Goal: Find contact information: Find contact information

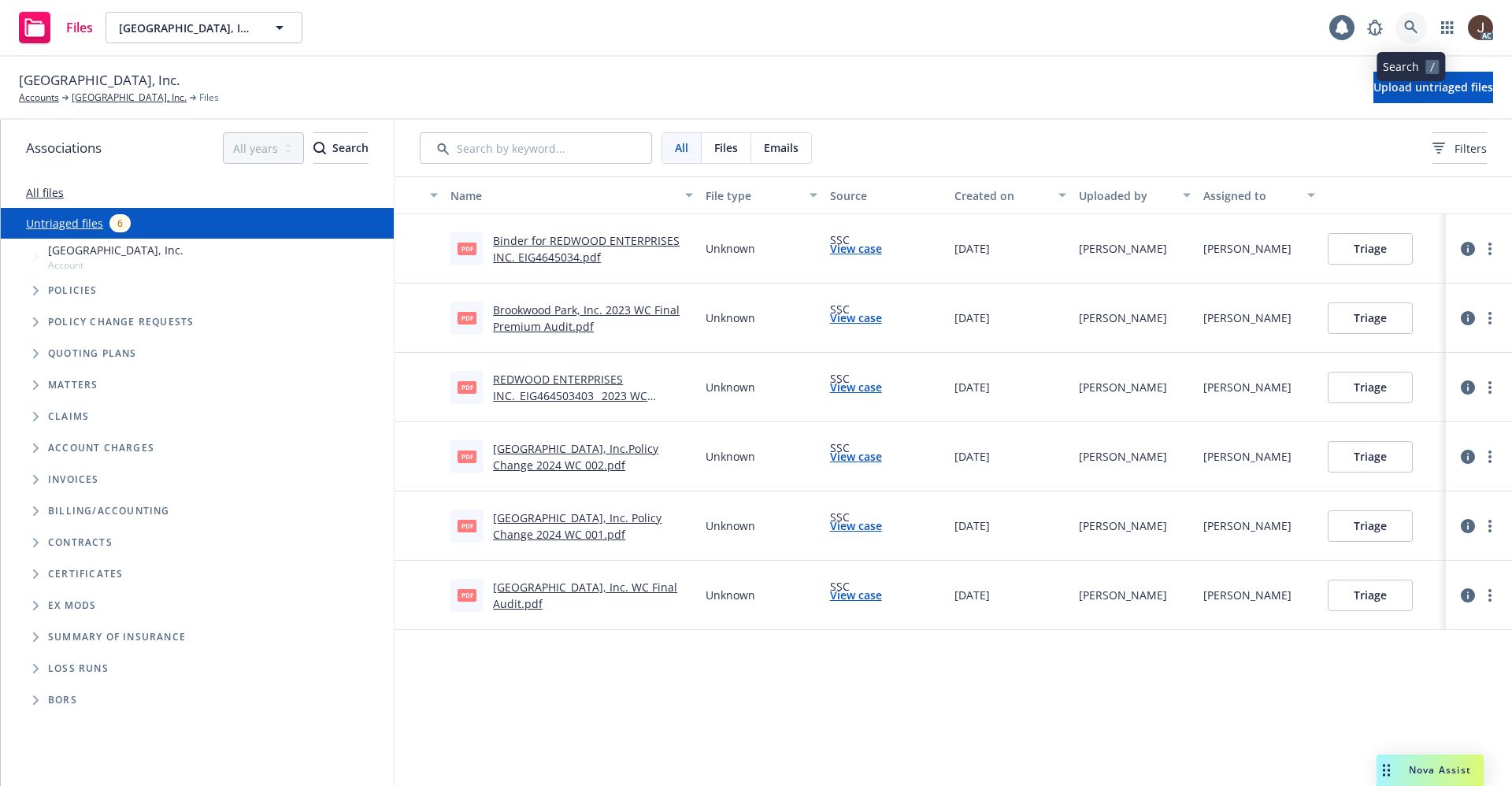
click at [1413, 27] on icon at bounding box center [1411, 27] width 13 height 13
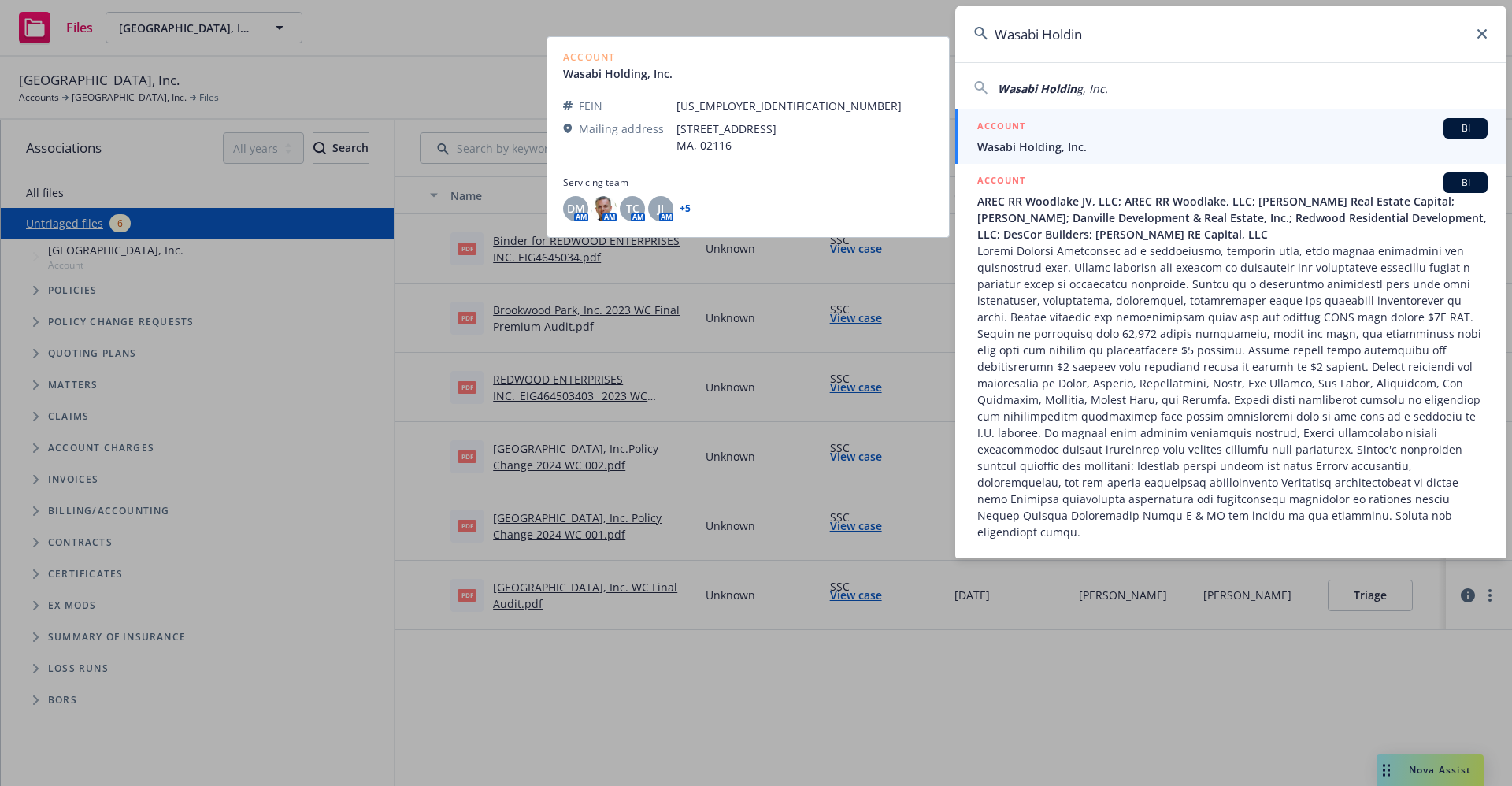
type input "Wasabi Holdin"
click at [1047, 148] on span "Wasabi Holding, Inc." at bounding box center [1232, 146] width 511 height 16
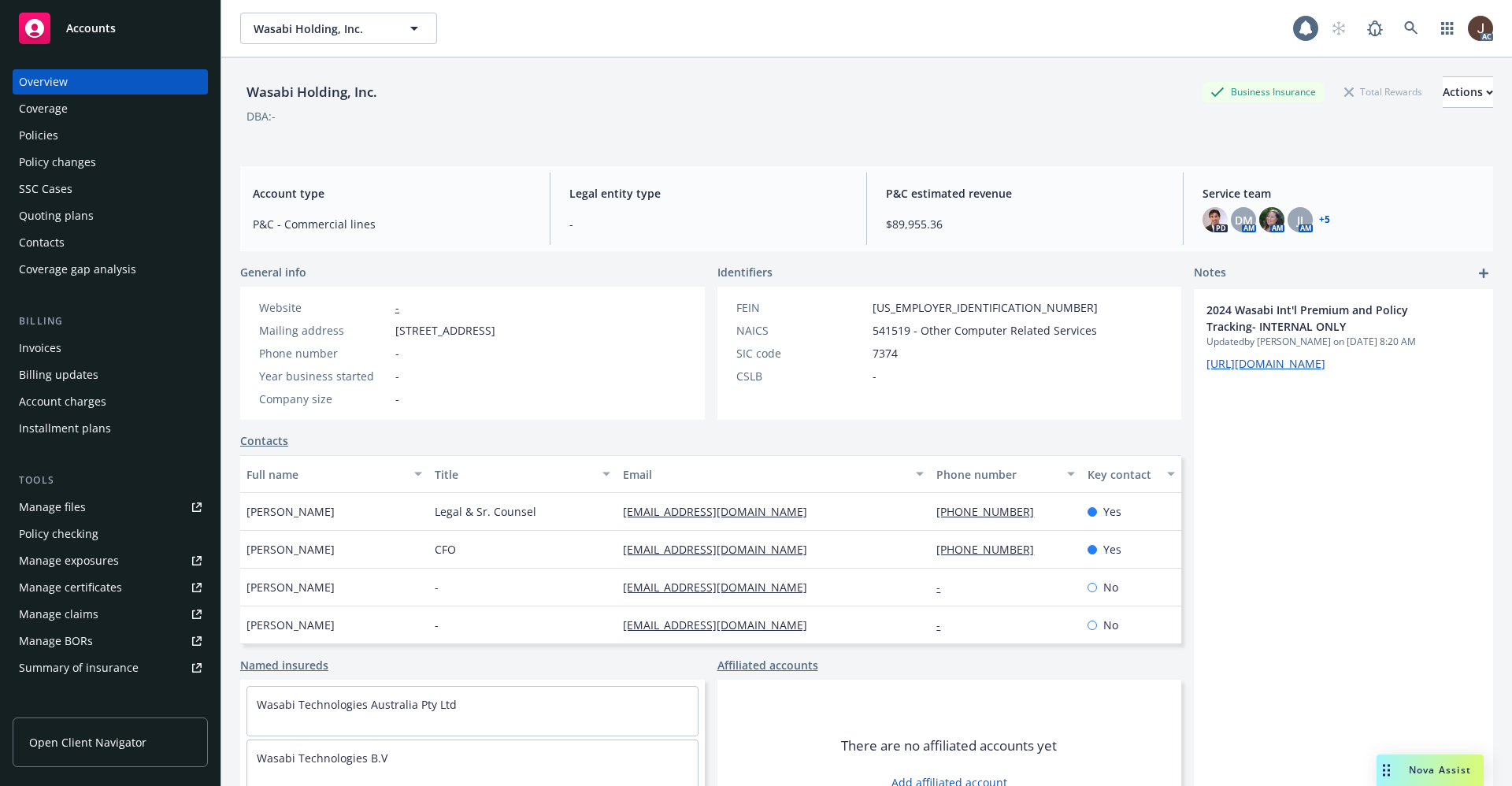
scroll to position [237, 0]
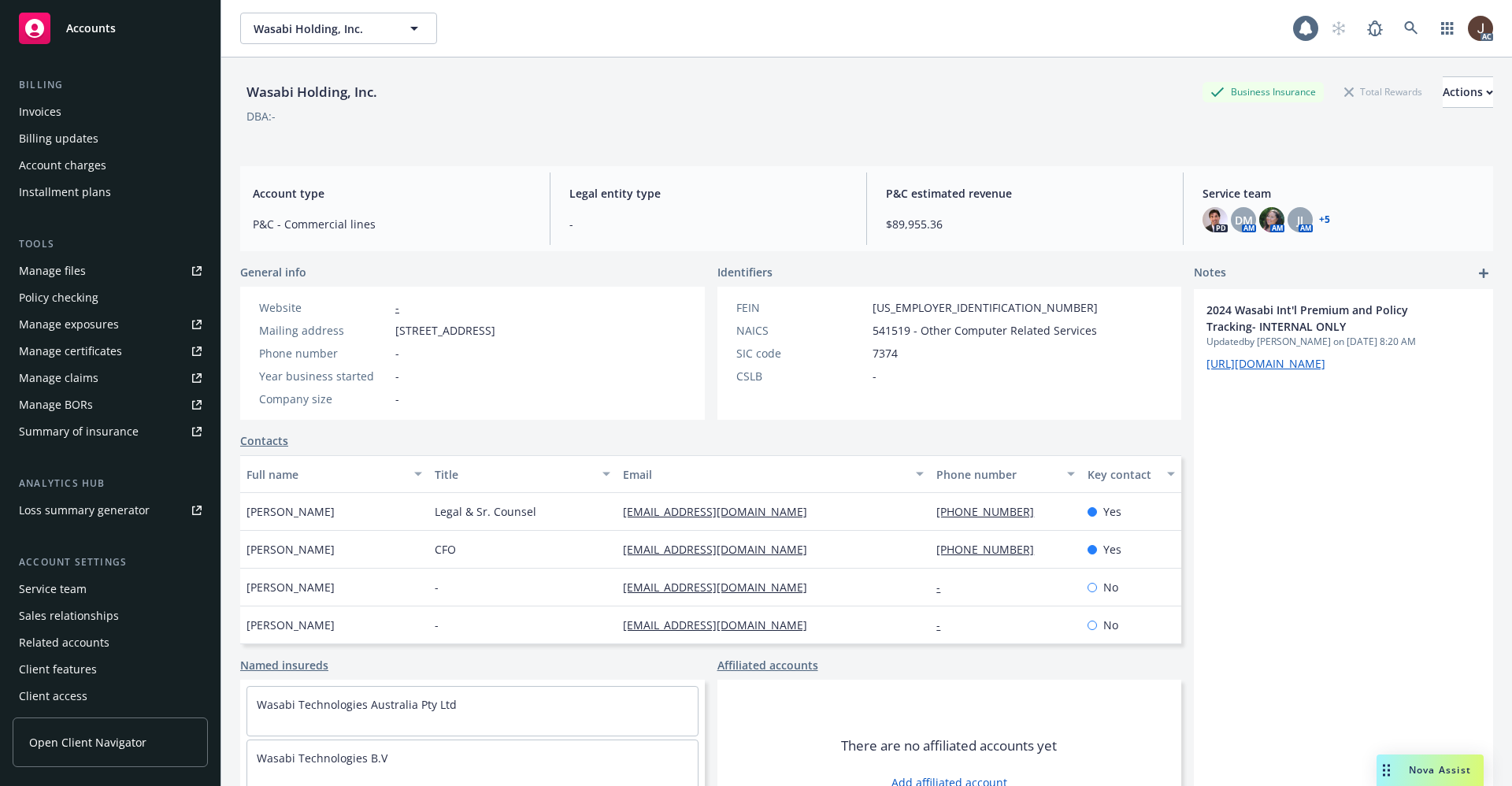
click at [57, 594] on div "Service team" at bounding box center [52, 589] width 68 height 25
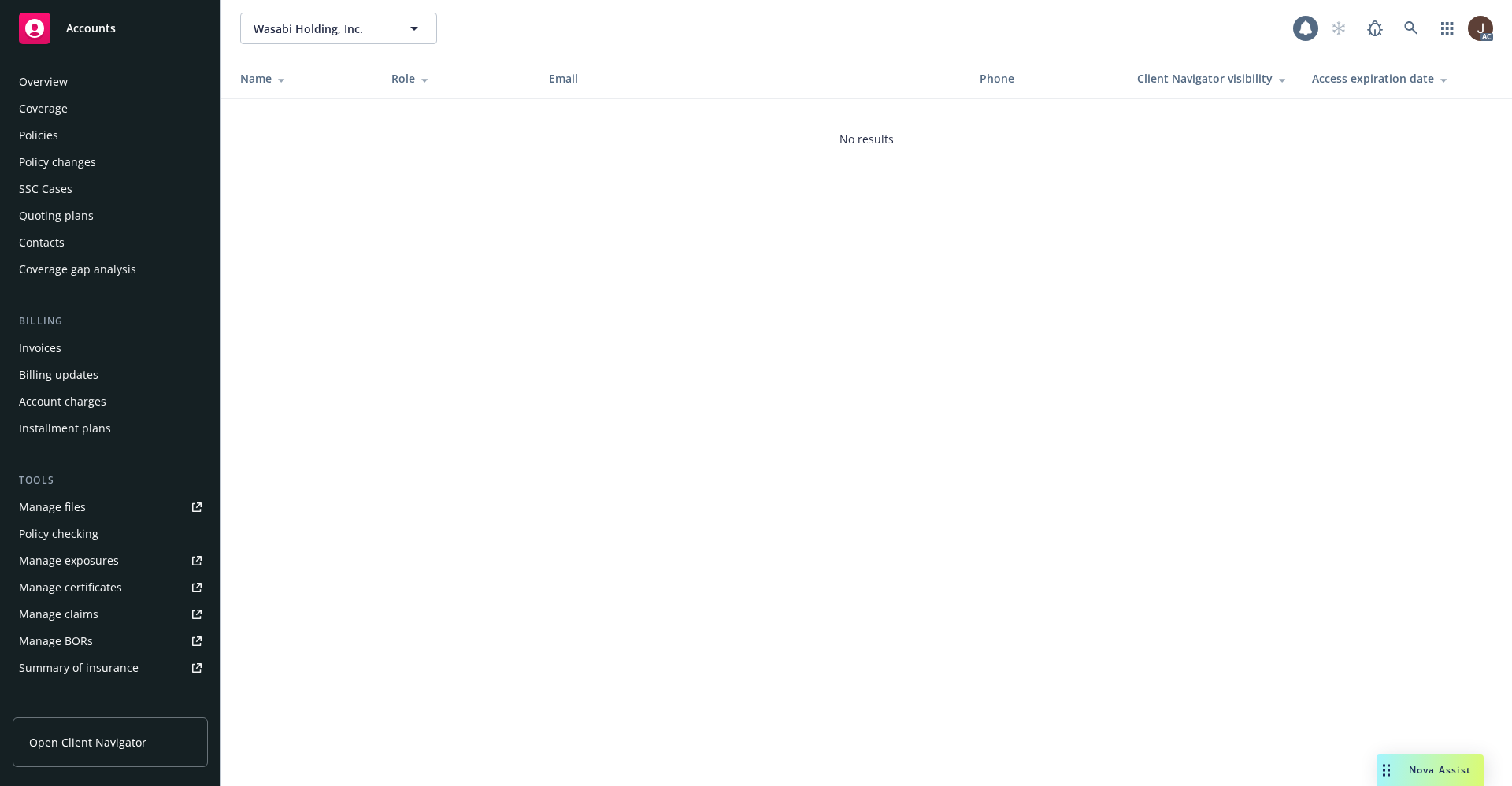
scroll to position [241, 0]
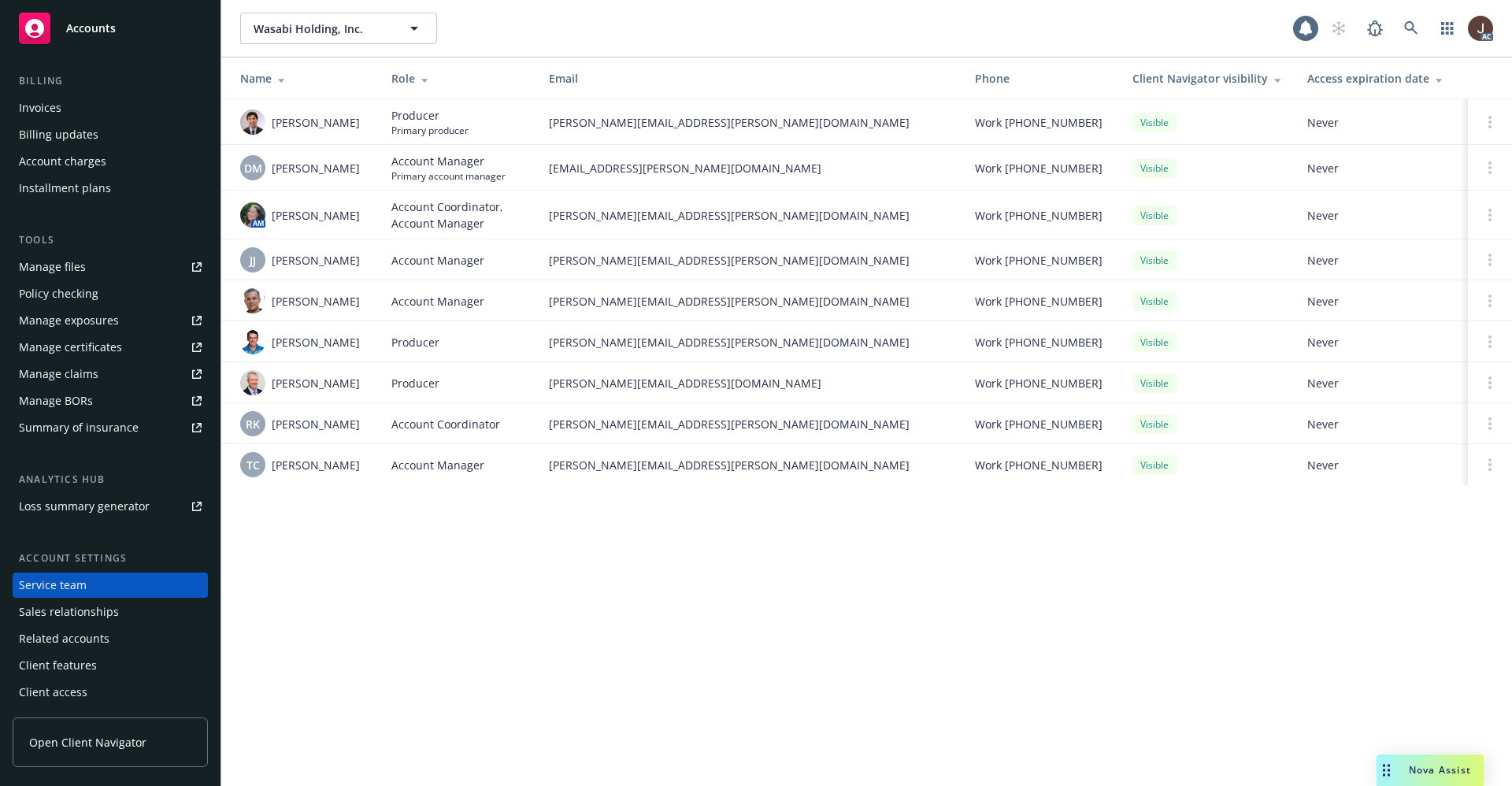
click at [517, 609] on div "Wasabi Holding, Inc. Wasabi Holding, Inc. 1 AC Name Role Email Phone Client Nav…" at bounding box center [867, 393] width 1291 height 786
click at [255, 171] on span "DM" at bounding box center [253, 167] width 18 height 16
click at [255, 474] on span "TC" at bounding box center [253, 465] width 13 height 16
click at [250, 433] on span "RK" at bounding box center [252, 424] width 14 height 16
drag, startPoint x: 368, startPoint y: 434, endPoint x: 274, endPoint y: 431, distance: 94.0
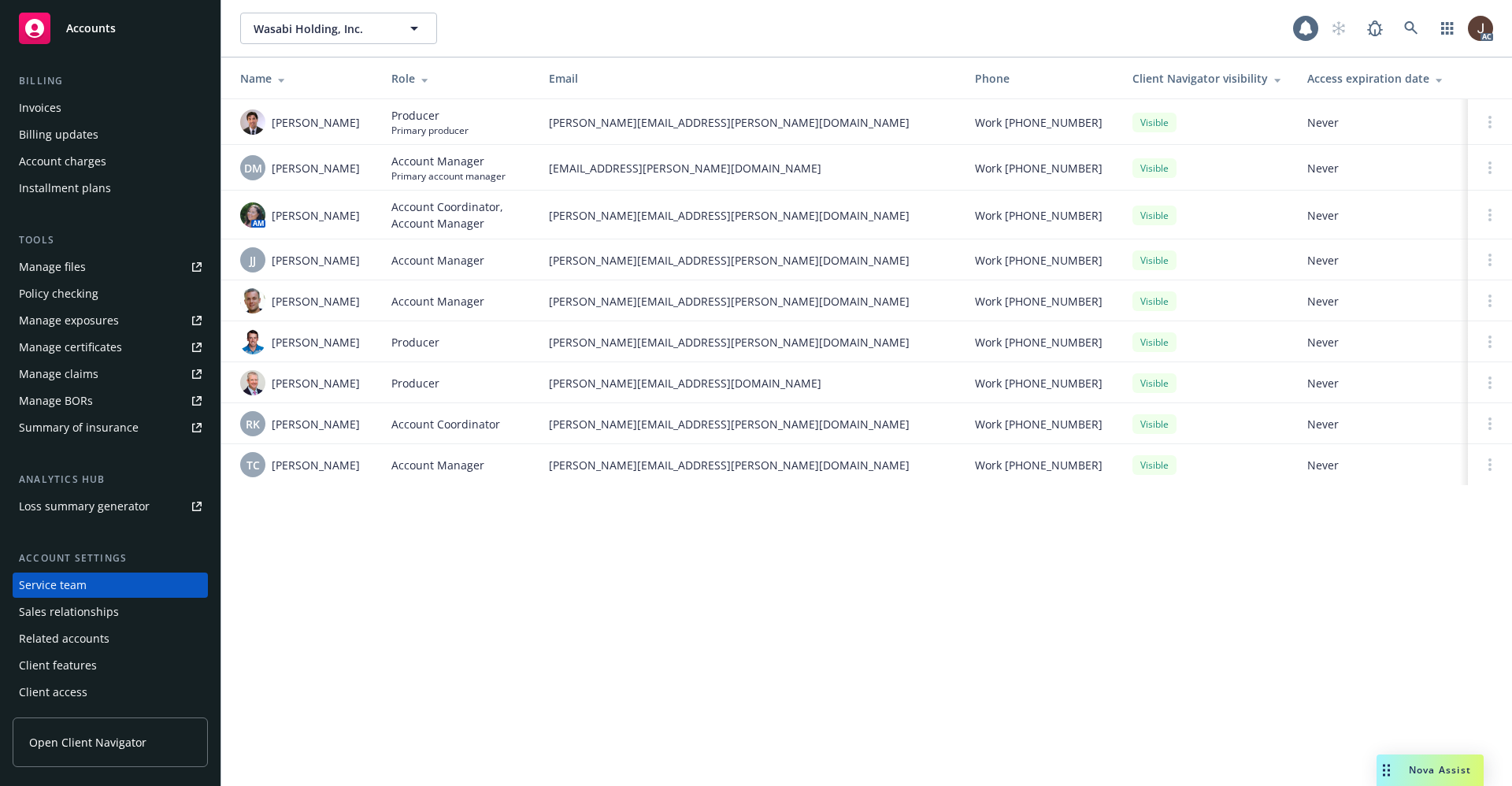
click at [274, 431] on td "[PERSON_NAME]" at bounding box center [300, 423] width 158 height 41
copy span "[PERSON_NAME]"
click at [1410, 30] on icon at bounding box center [1411, 28] width 14 height 14
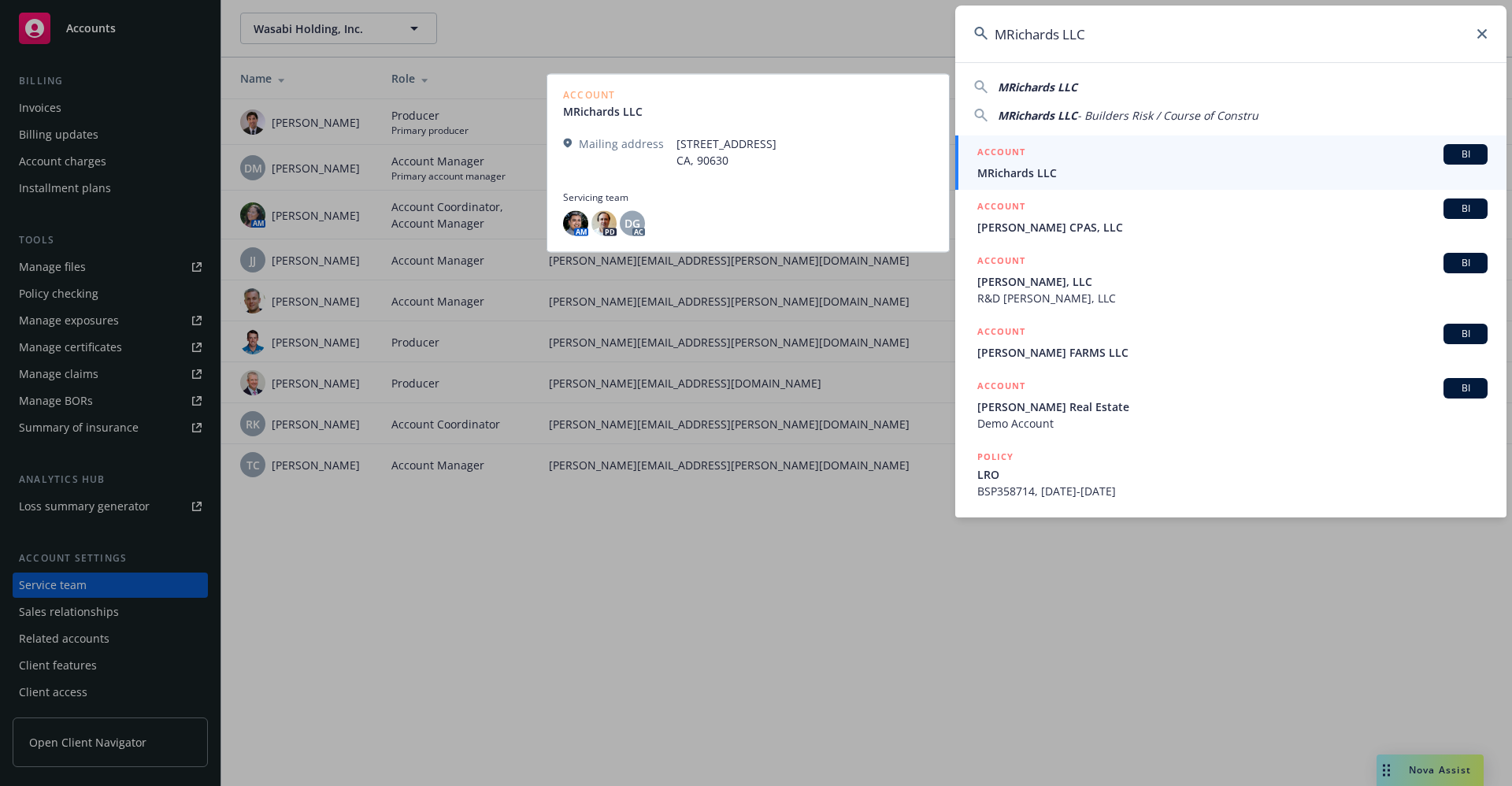
type input "MRichards LLC"
click at [1040, 186] on link "ACCOUNT BI MRichards LLC" at bounding box center [1231, 162] width 552 height 54
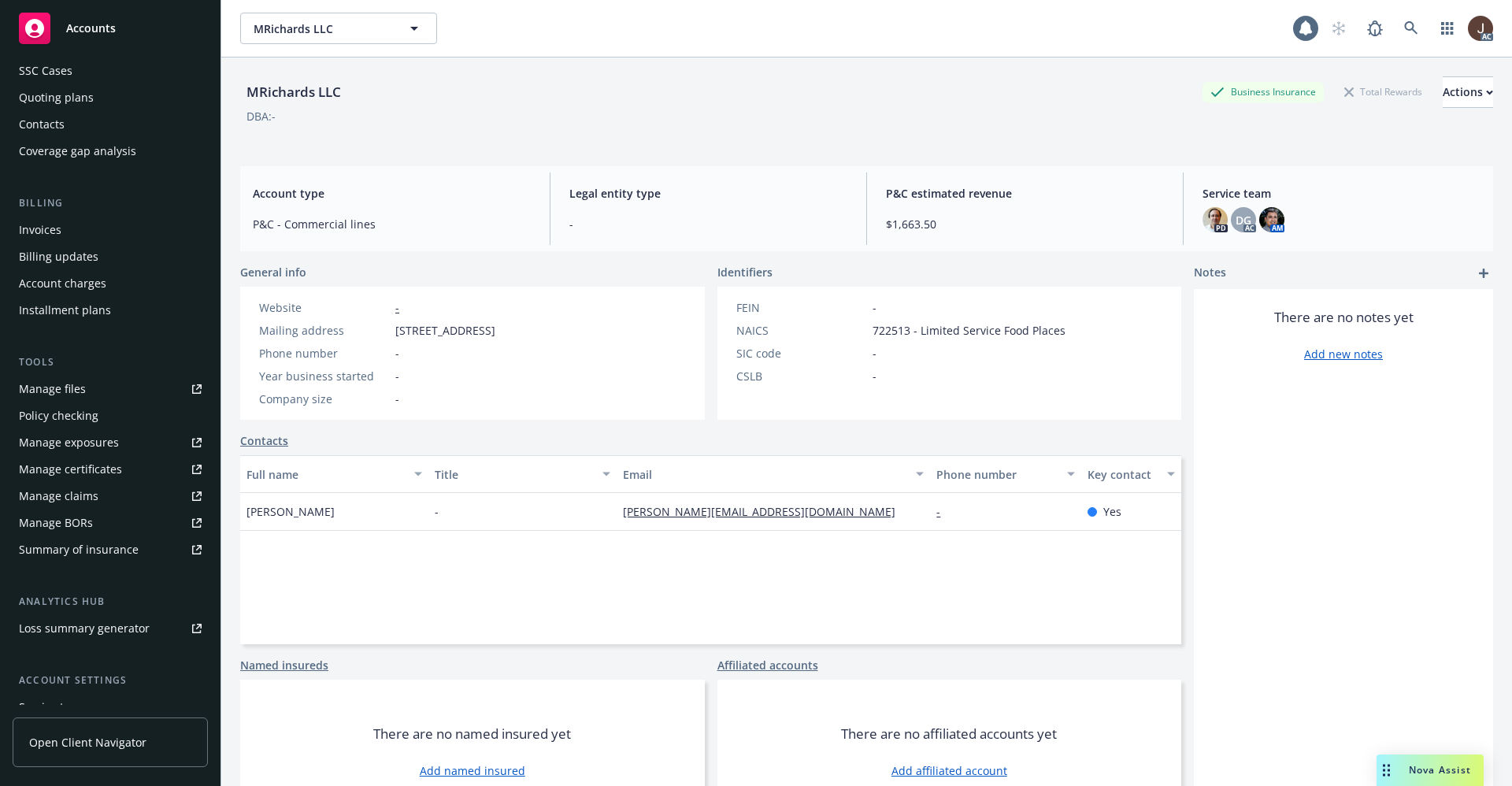
scroll to position [241, 0]
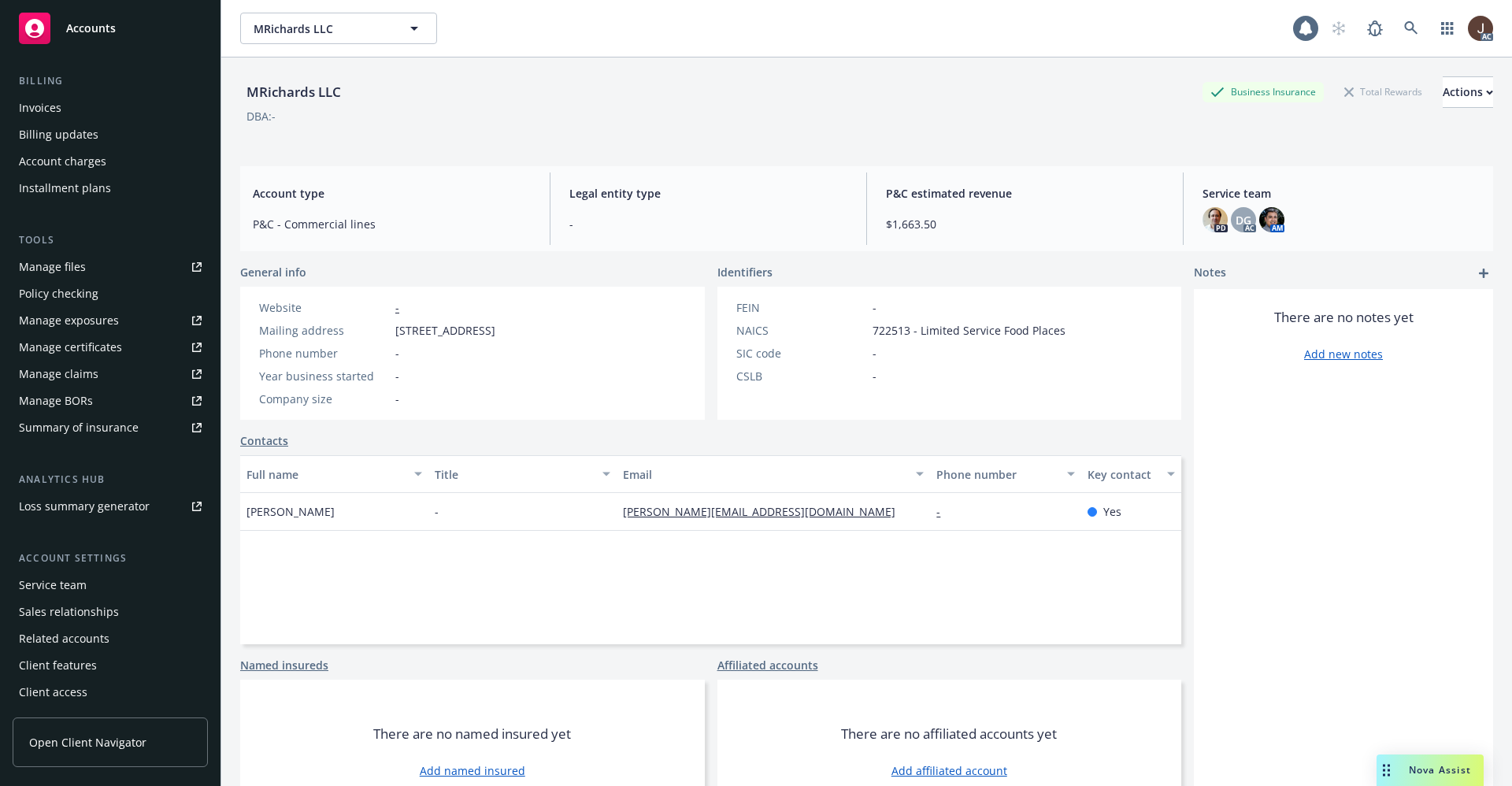
click at [64, 584] on div "Service team" at bounding box center [52, 585] width 68 height 25
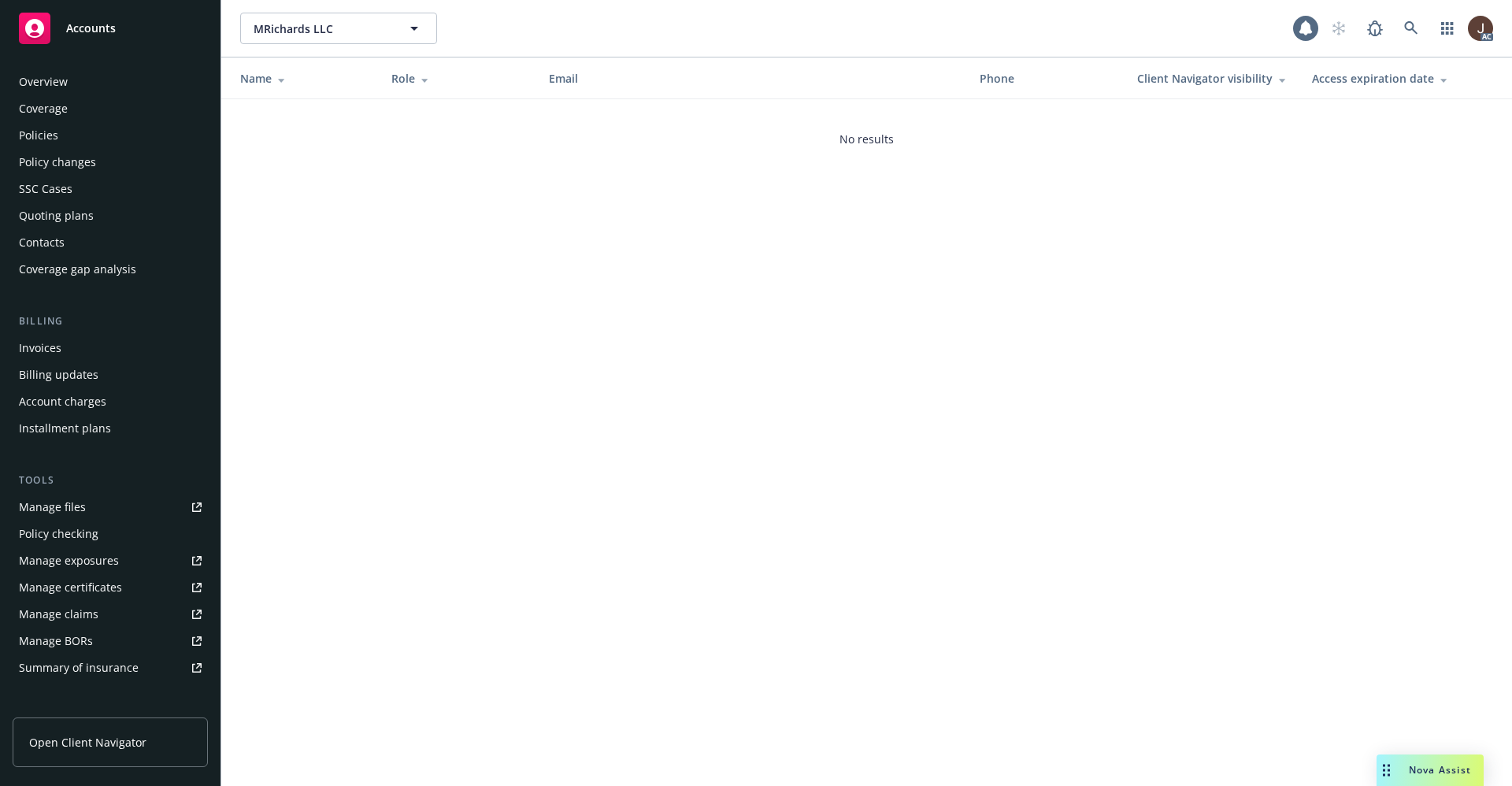
scroll to position [241, 0]
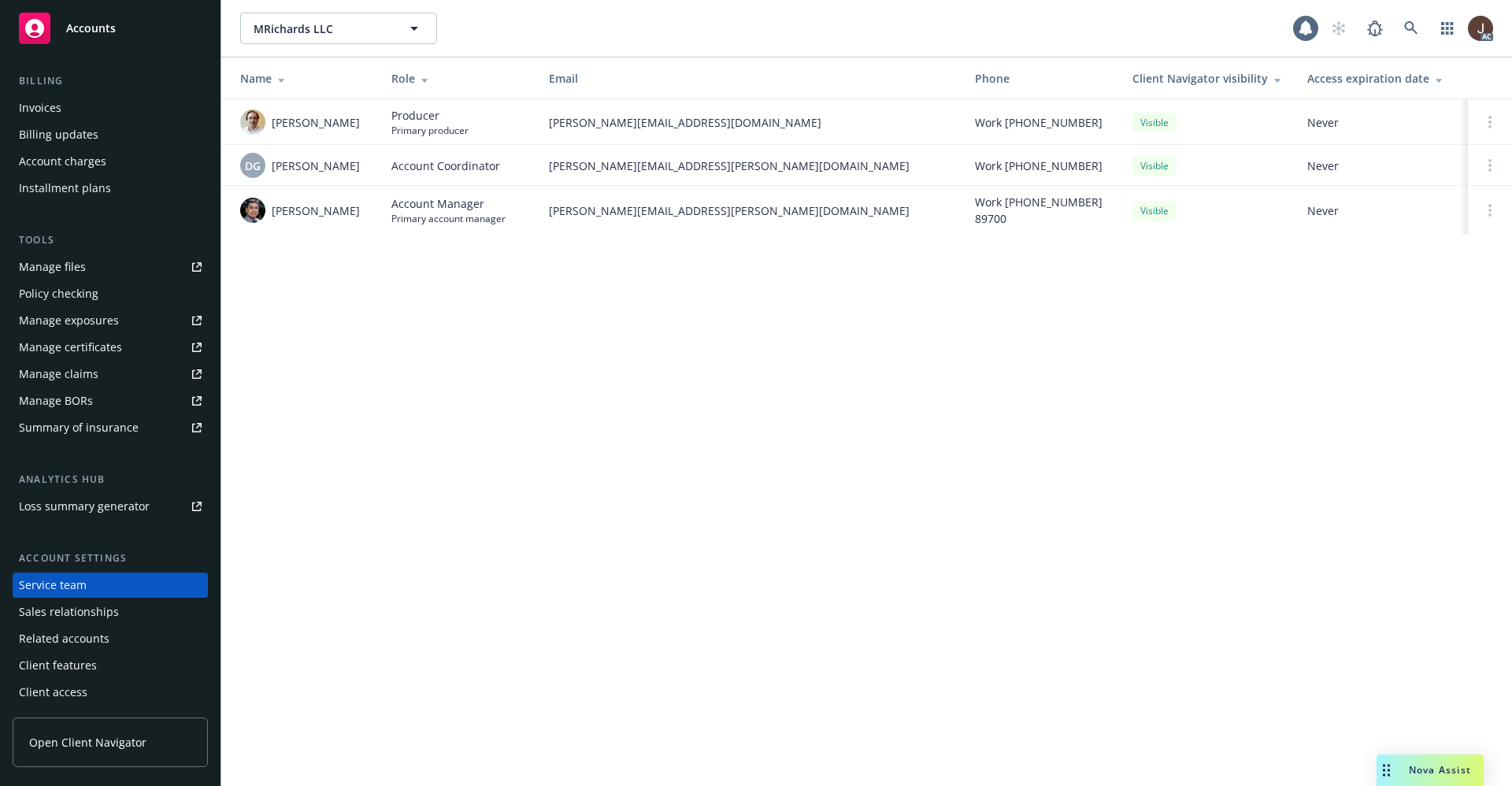
click at [405, 435] on div "MRichards LLC MRichards LLC 1 AC Name Role Email Phone Client Navigator visibil…" at bounding box center [867, 393] width 1291 height 786
drag, startPoint x: 368, startPoint y: 165, endPoint x: 273, endPoint y: 164, distance: 95.0
click at [273, 164] on td "DG [PERSON_NAME]" at bounding box center [300, 165] width 158 height 41
copy span "[PERSON_NAME]"
